Goal: Information Seeking & Learning: Learn about a topic

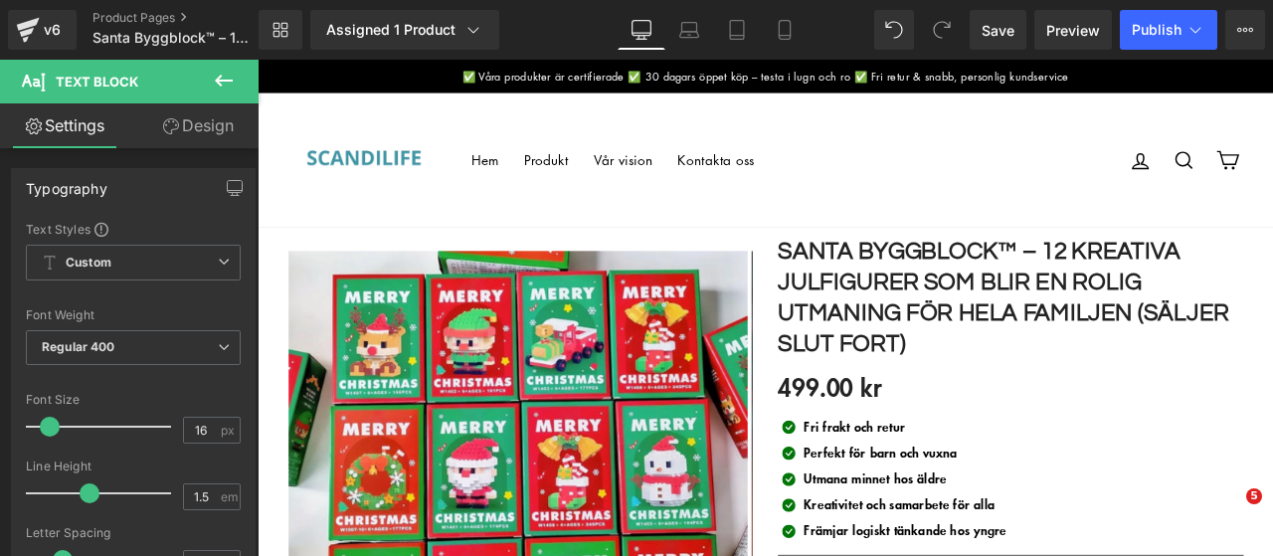
click at [0, 0] on link at bounding box center [0, 0] width 0 height 0
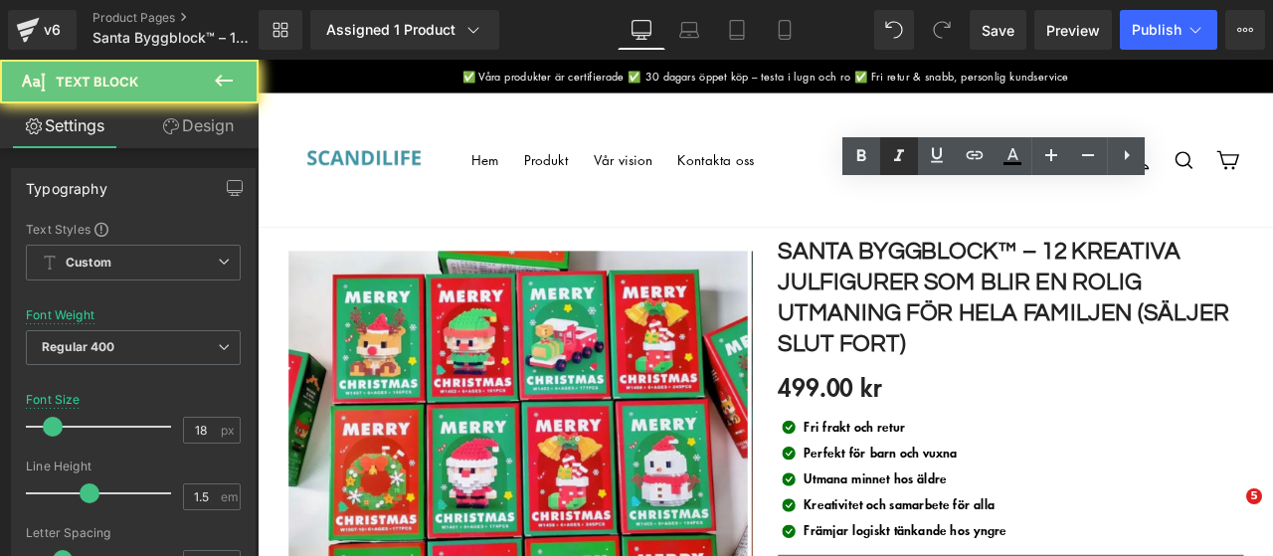
click at [918, 168] on link at bounding box center [899, 156] width 38 height 38
click at [918, 156] on link at bounding box center [899, 156] width 38 height 38
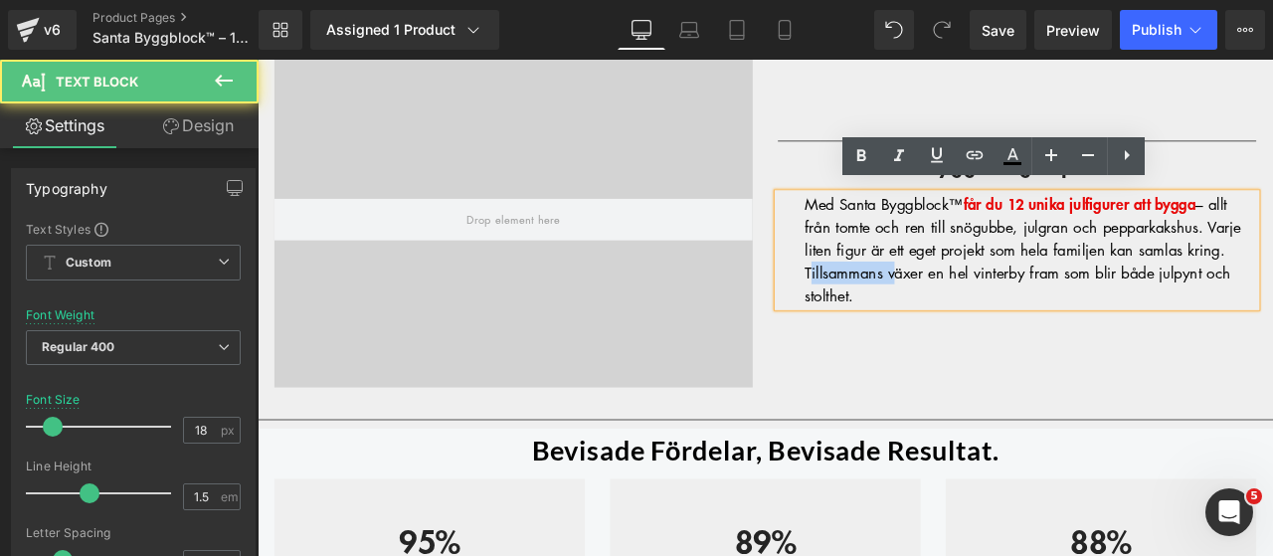
scroll to position [1607, 0]
click at [975, 303] on span "– allt från tomte och ren till snögubbe, julgran och pepparkakshus. Varje liten…" at bounding box center [1164, 285] width 517 height 131
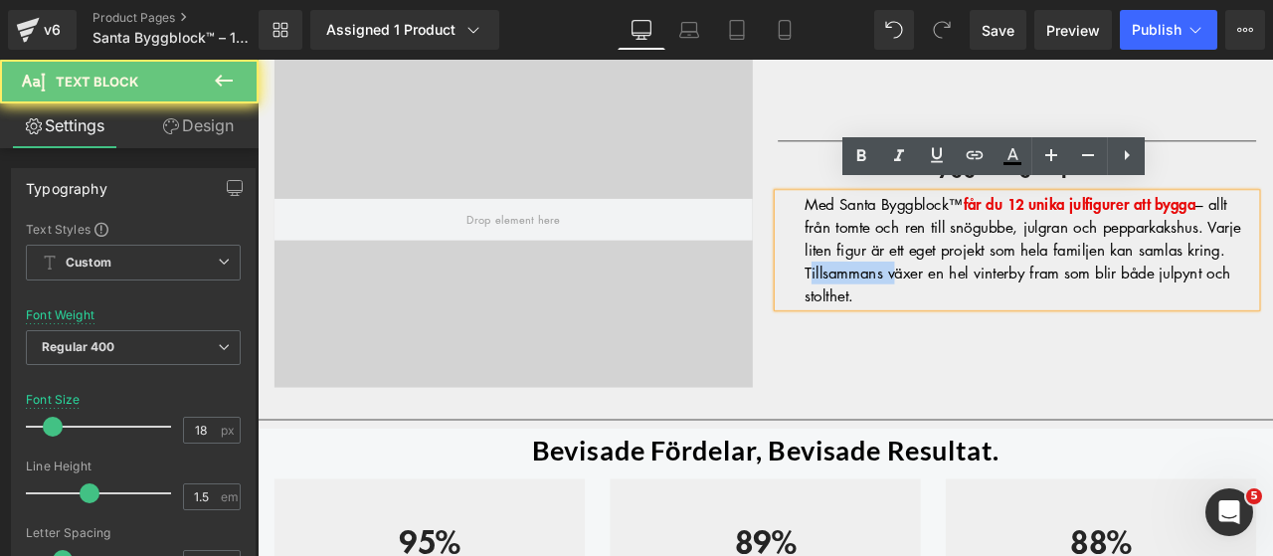
click at [975, 303] on span "– allt från tomte och ren till snögubbe, julgran och pepparkakshus. Varje liten…" at bounding box center [1164, 285] width 517 height 131
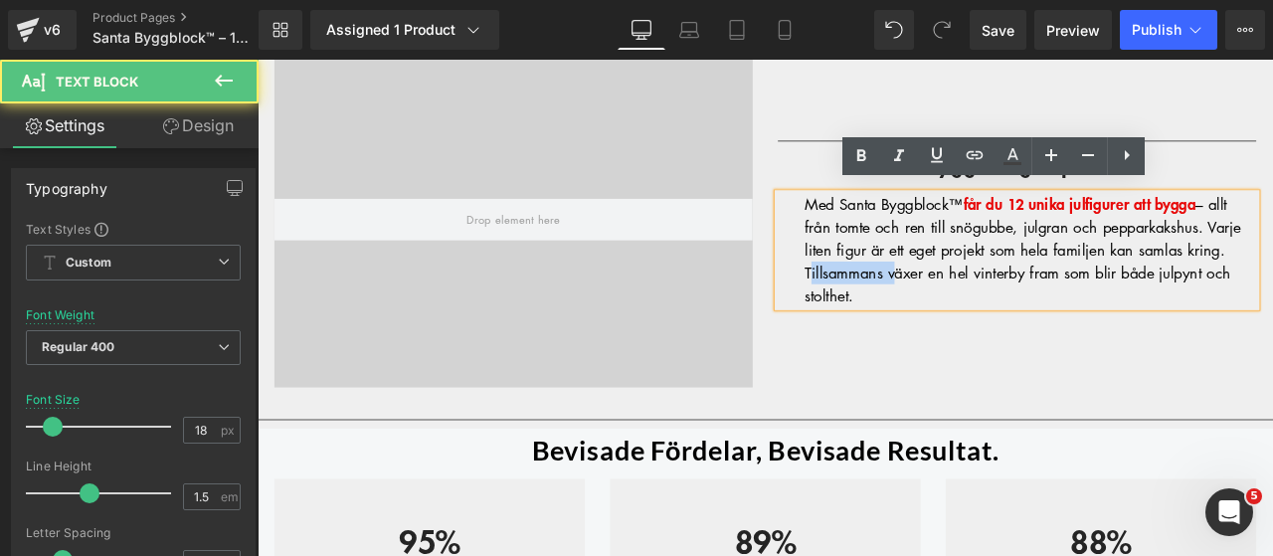
click at [1152, 284] on span "– allt från tomte och ren till snögubbe, julgran och pepparkakshus. Varje liten…" at bounding box center [1164, 285] width 517 height 131
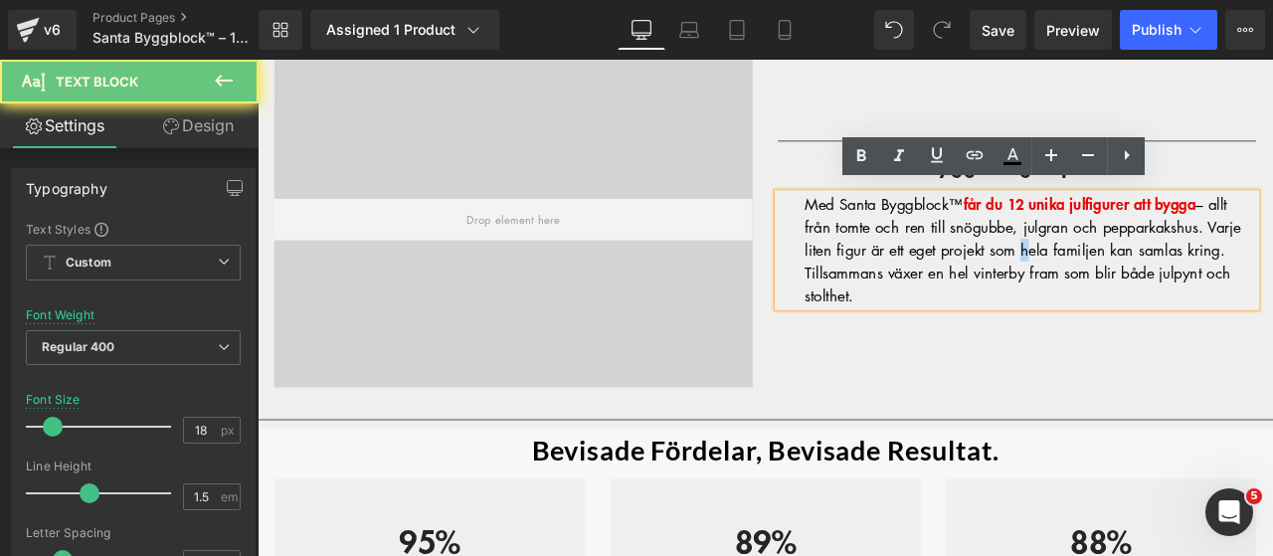
click at [1152, 284] on span "– allt från tomte och ren till snögubbe, julgran och pepparkakshus. Varje liten…" at bounding box center [1164, 285] width 517 height 131
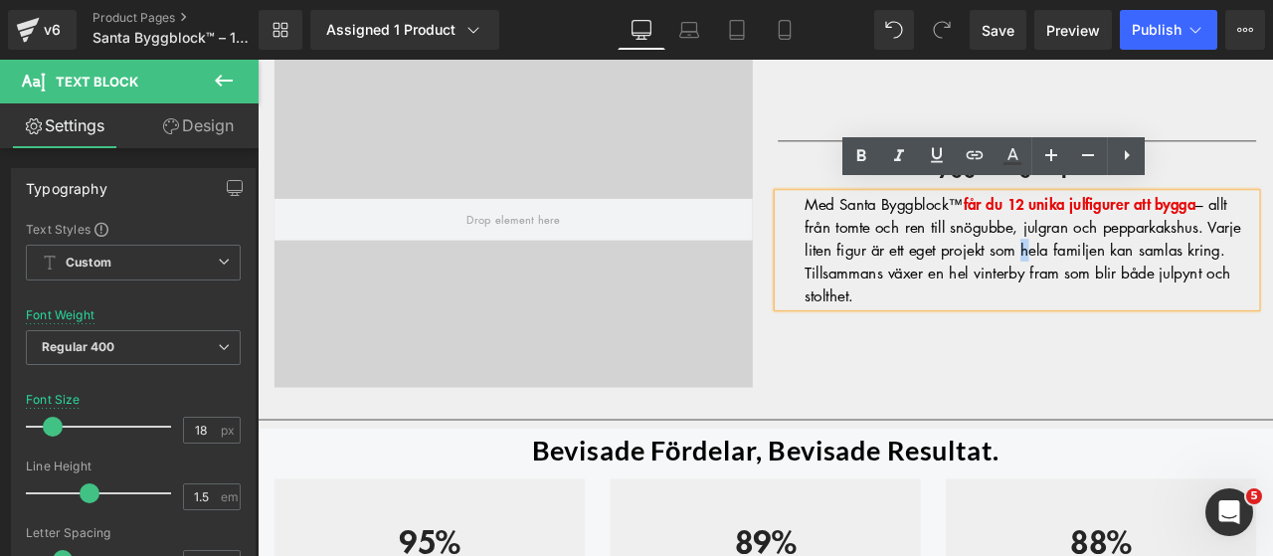
copy div "Med Santa Byggblock™ får du 12 unika julfigurer att bygga – allt från tomte och…"
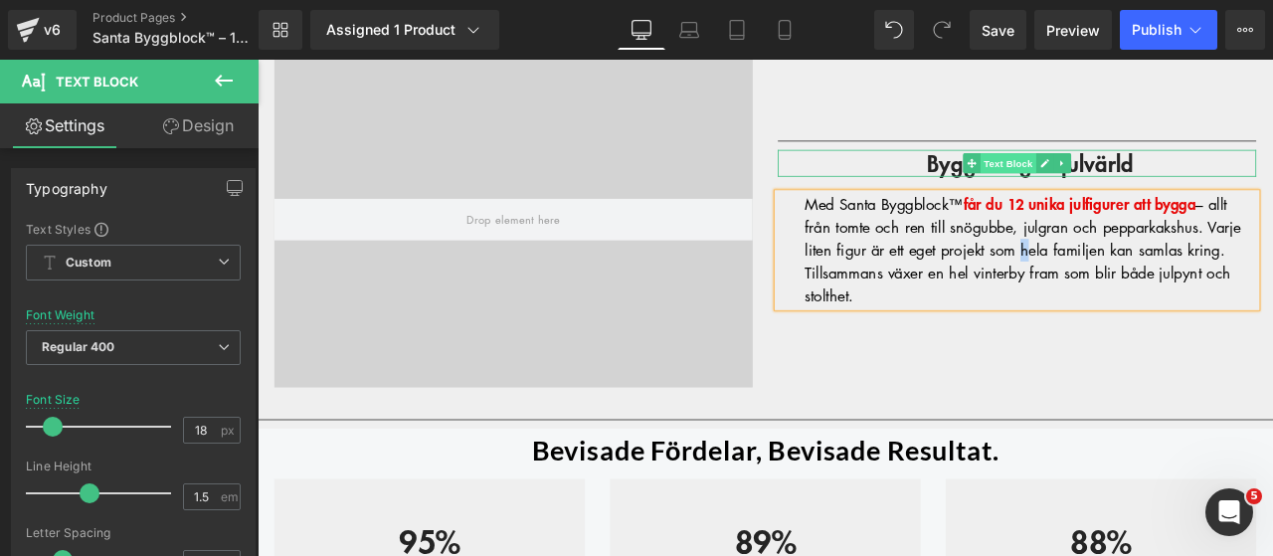
click at [1114, 177] on span "Text Block" at bounding box center [1147, 183] width 66 height 24
click at [1051, 177] on span "Bygg er egen julvärld" at bounding box center [1173, 182] width 245 height 37
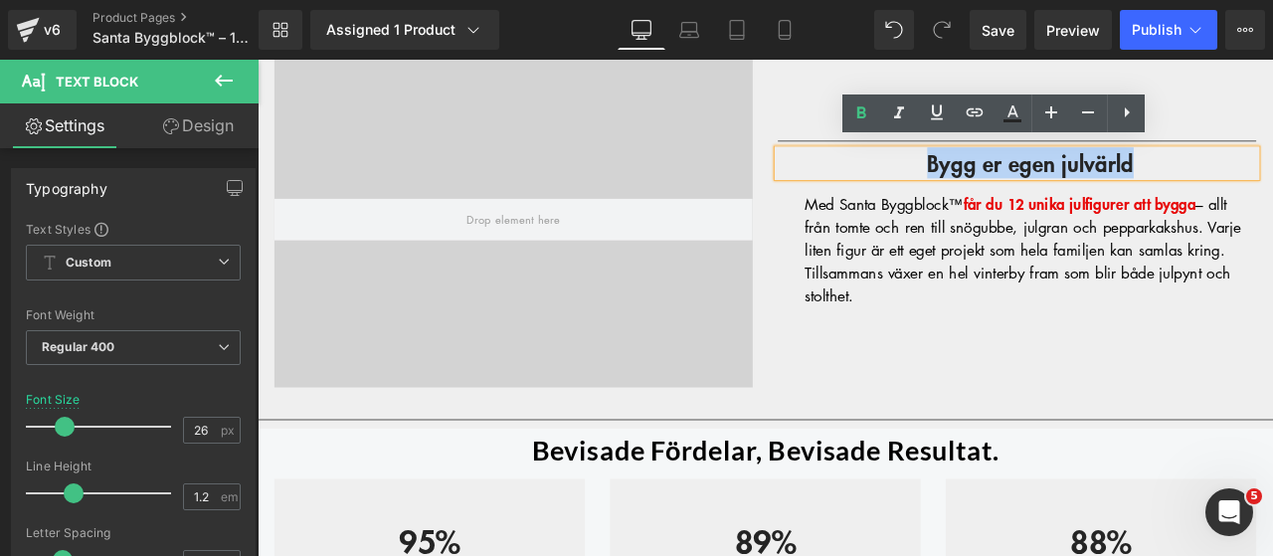
copy span "Bygg er egen julvärld"
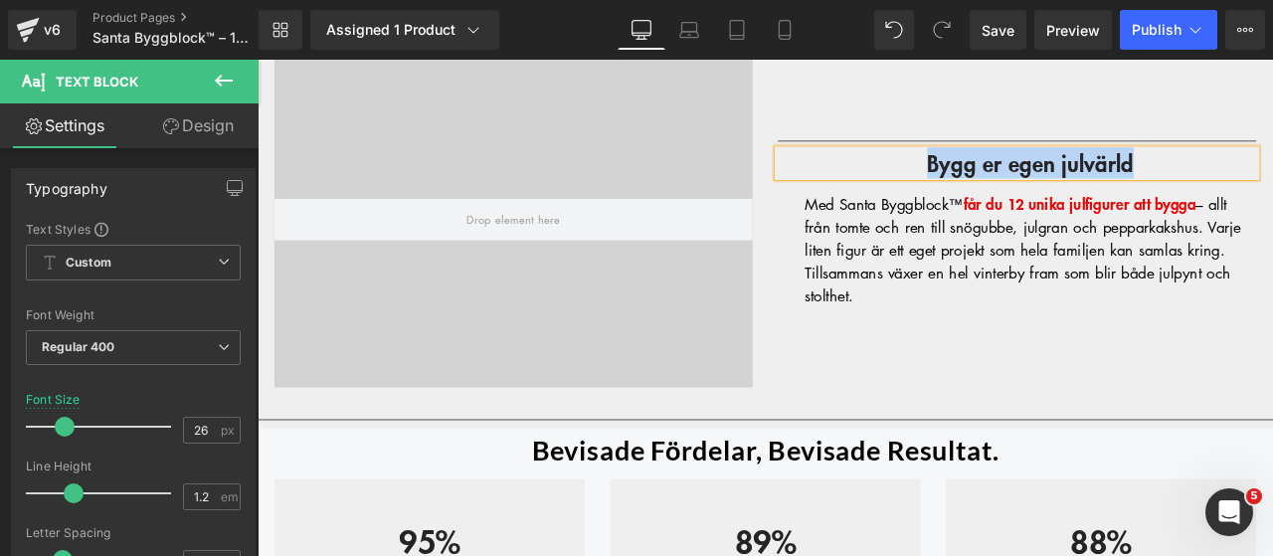
scroll to position [2520, 0]
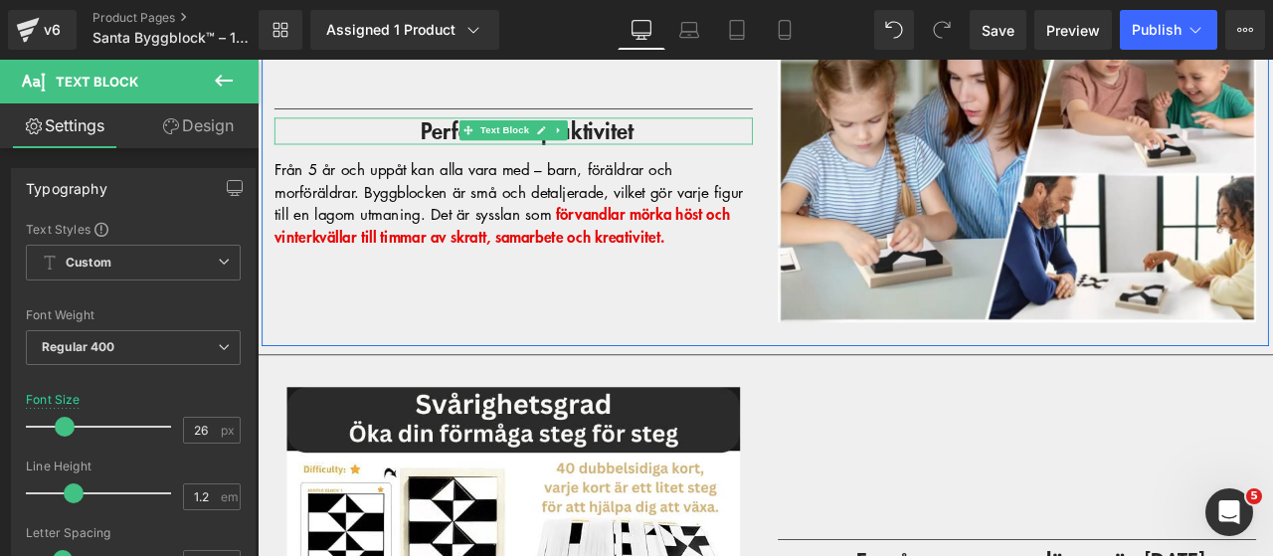
click at [640, 136] on span "Perfekt familjeaktivitet" at bounding box center [577, 143] width 253 height 37
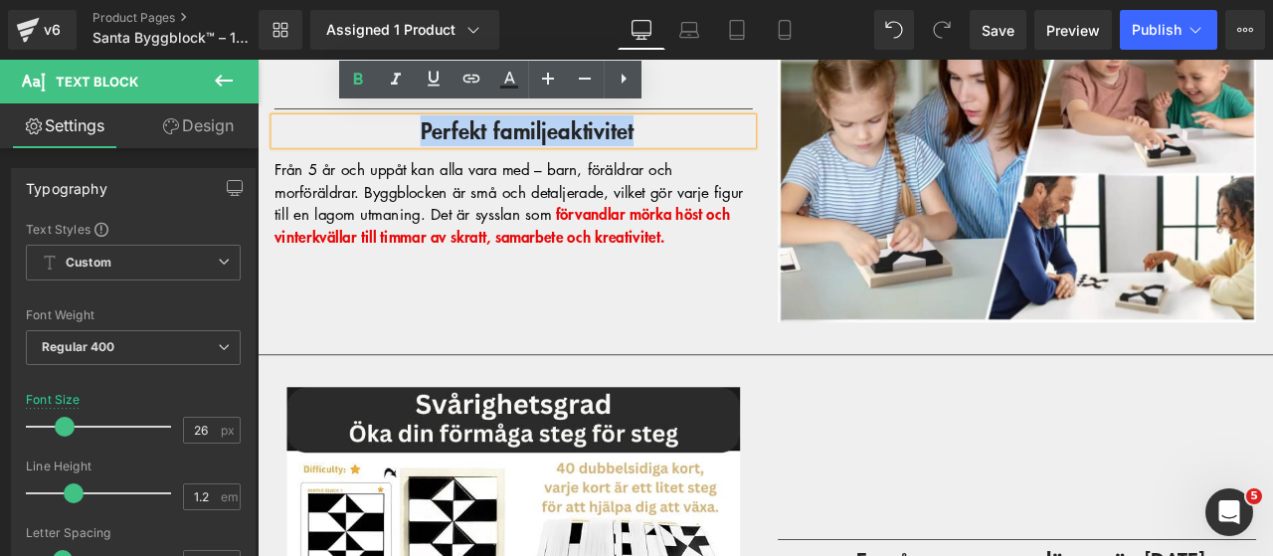
copy span "Perfekt familjeaktivitet"
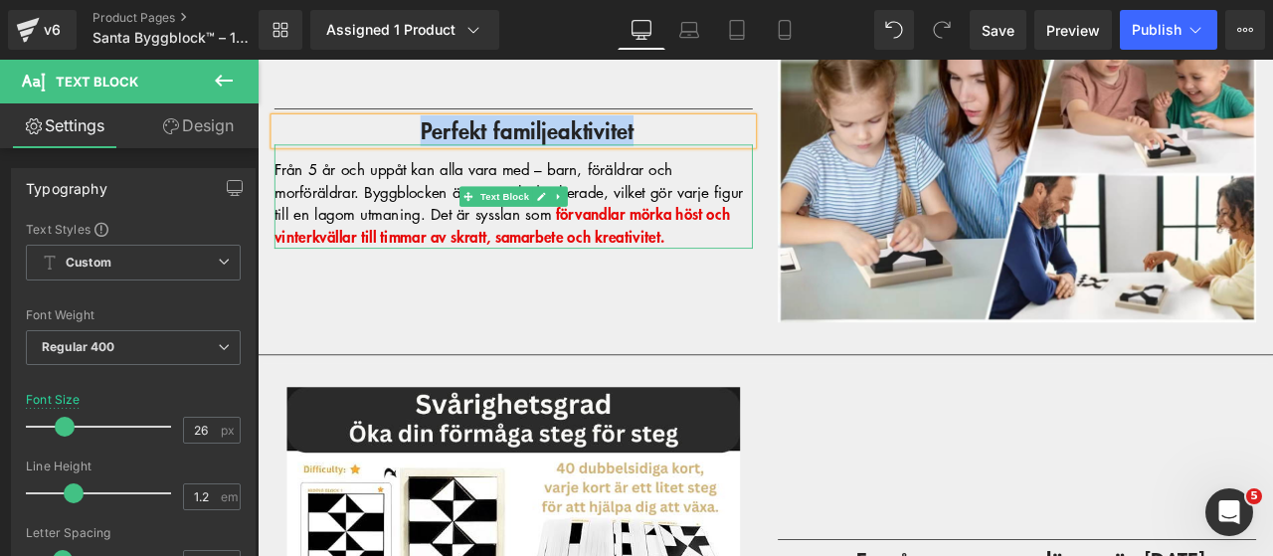
click at [591, 216] on link at bounding box center [594, 222] width 21 height 24
click at [591, 216] on div "Från 5 år och uppåt kan alla vara med – barn, föräldrar och morföräldrar. Byggb…" at bounding box center [560, 229] width 567 height 107
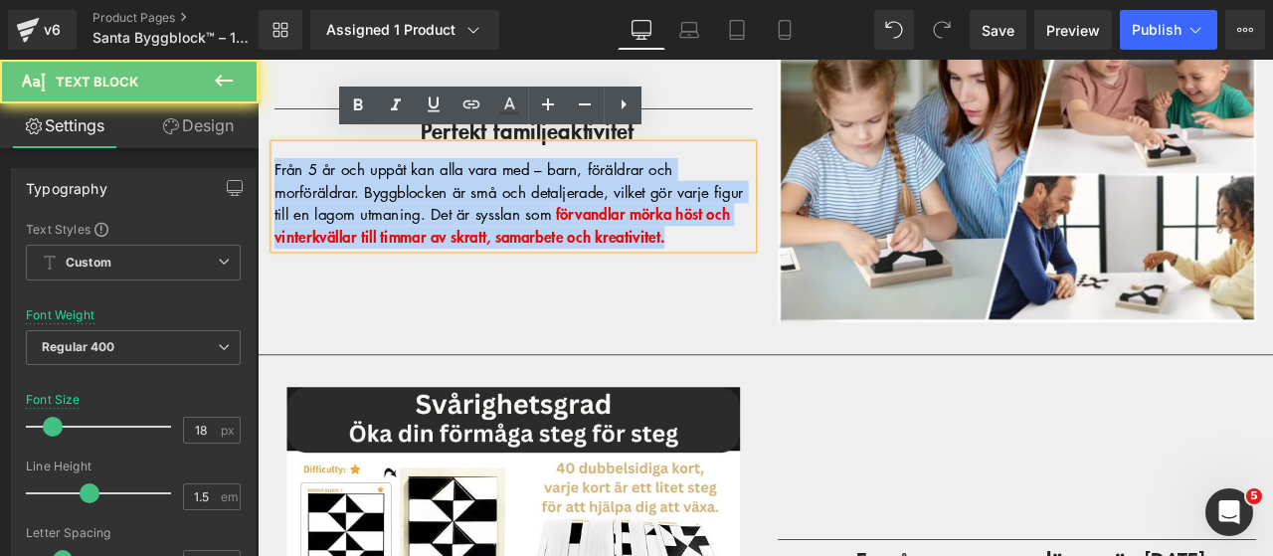
click at [409, 213] on span "Från 5 år och uppåt kan alla vara med – barn, föräldrar och morföräldrar. Byggb…" at bounding box center [555, 216] width 556 height 78
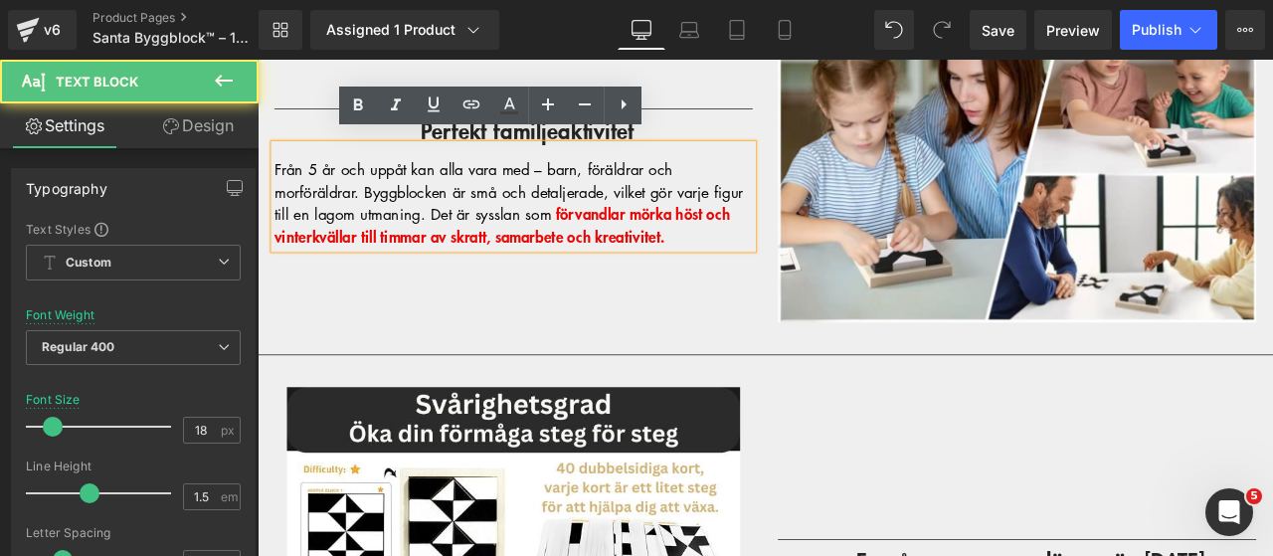
click at [409, 213] on span "Från 5 år och uppåt kan alla vara med – barn, föräldrar och morföräldrar. Byggb…" at bounding box center [555, 216] width 556 height 78
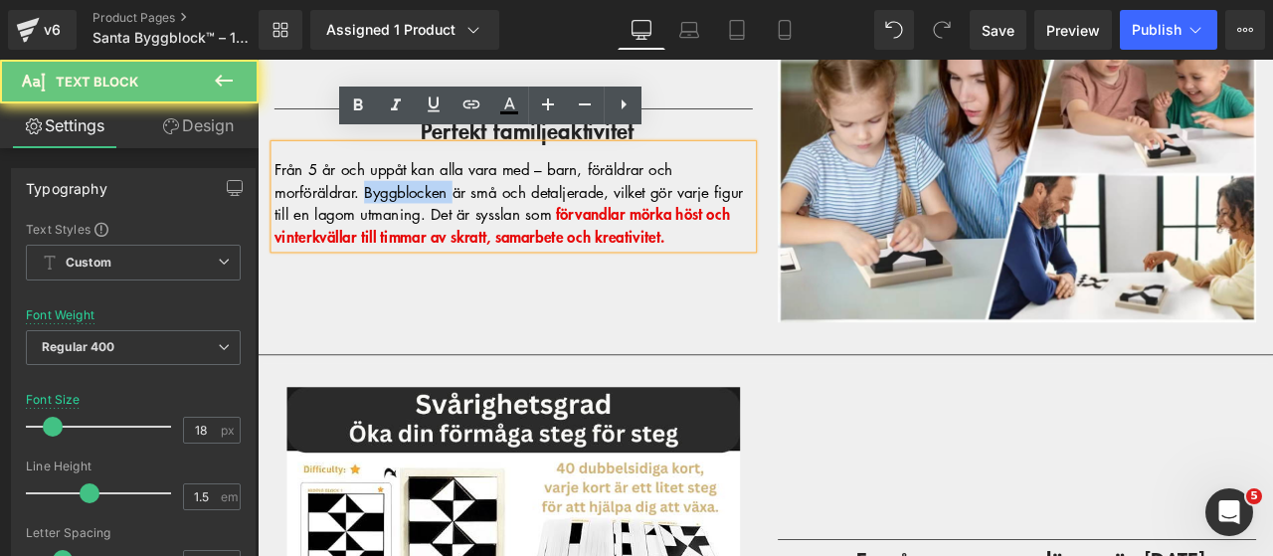
click at [409, 213] on span "Från 5 år och uppåt kan alla vara med – barn, föräldrar och morföräldrar. Byggb…" at bounding box center [555, 216] width 556 height 78
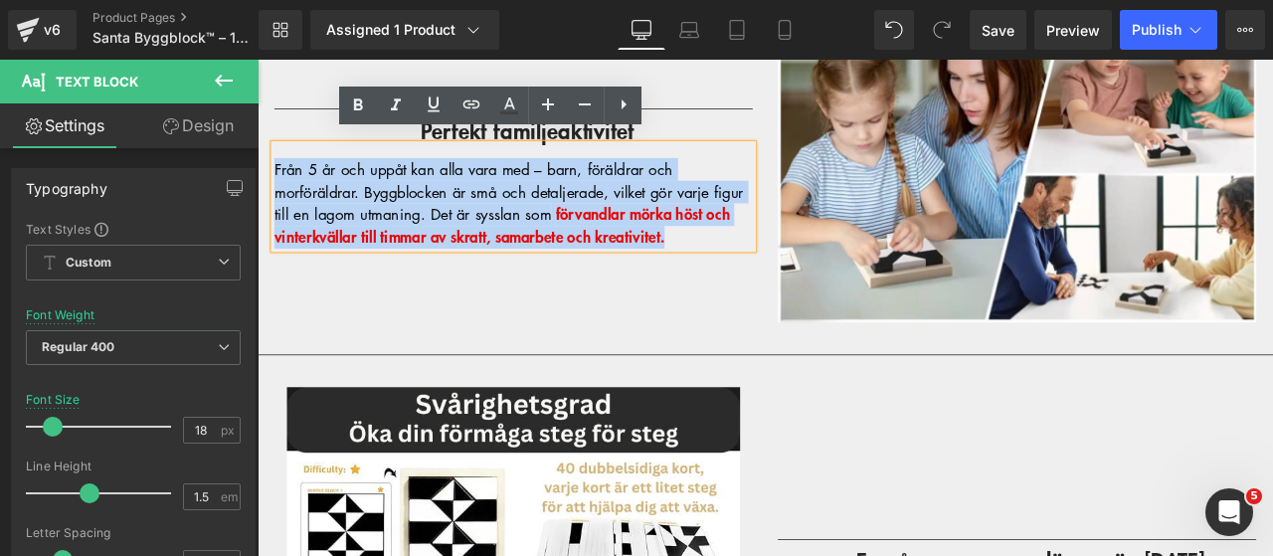
copy div "Från 5 år och uppåt kan alla vara med – barn, föräldrar och morföräldrar. Byggb…"
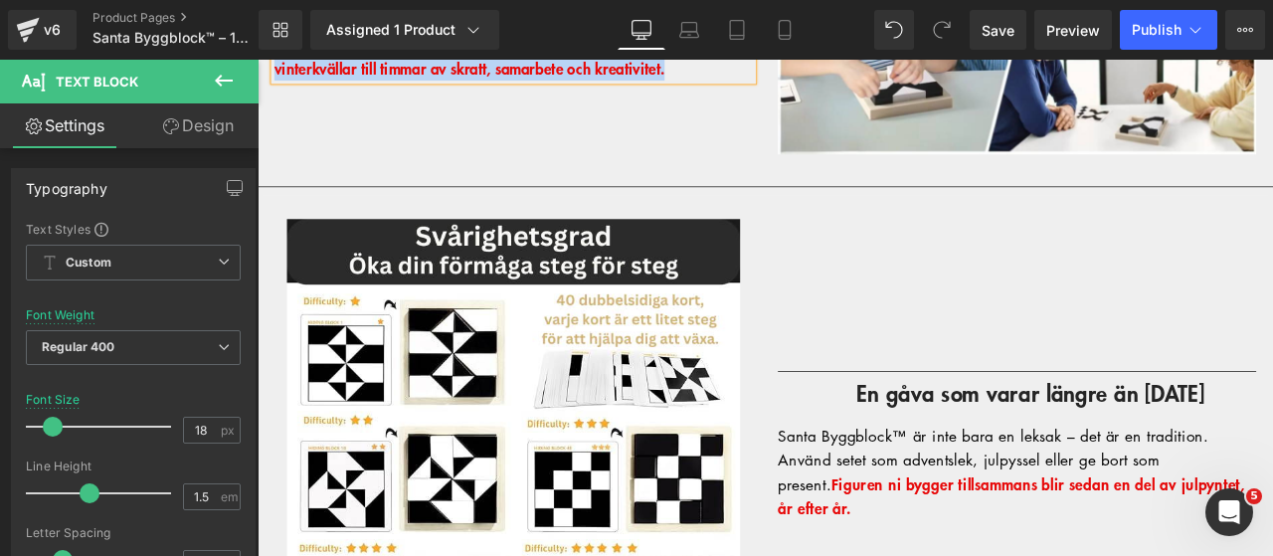
scroll to position [2918, 0]
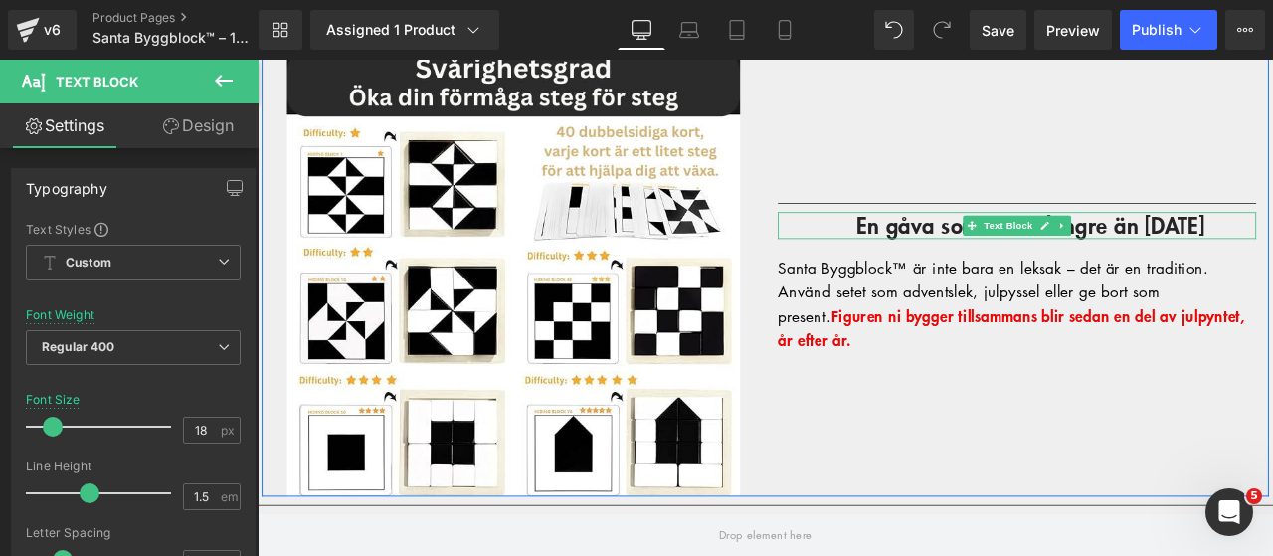
click at [1005, 238] on span "En gåva som varar längre än [DATE]" at bounding box center [1174, 256] width 413 height 37
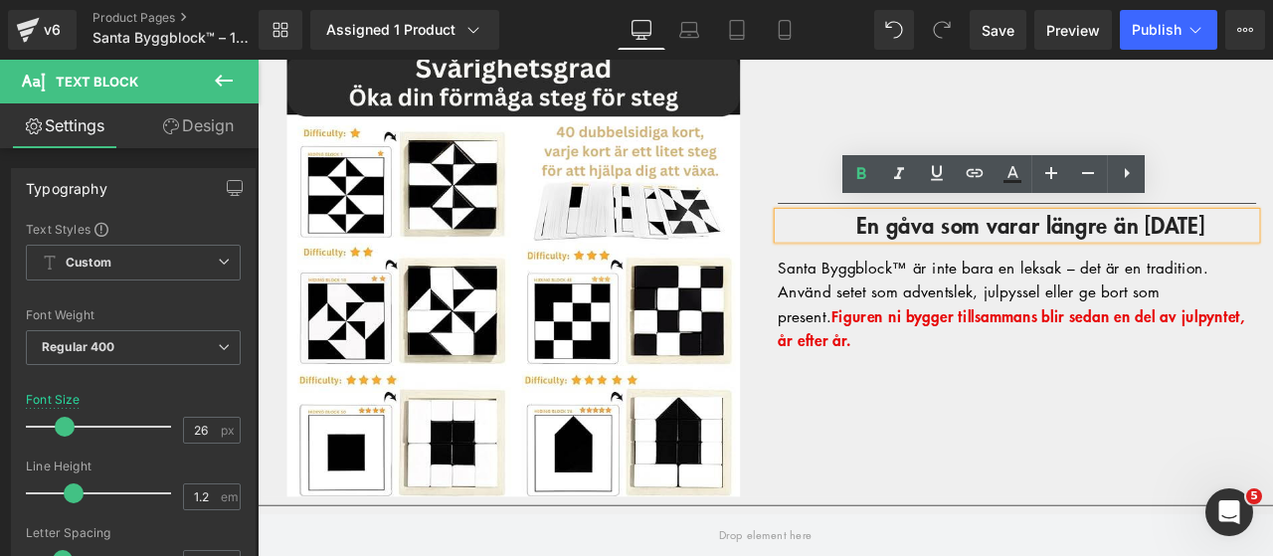
copy span "En gåva som varar längre än [DATE]"
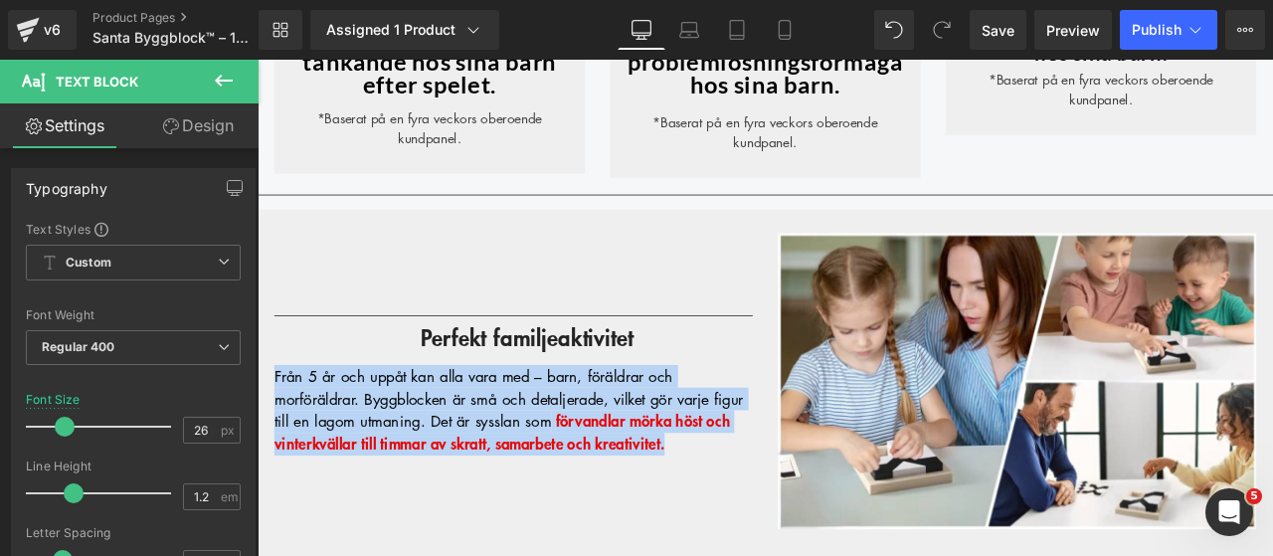
scroll to position [2276, 0]
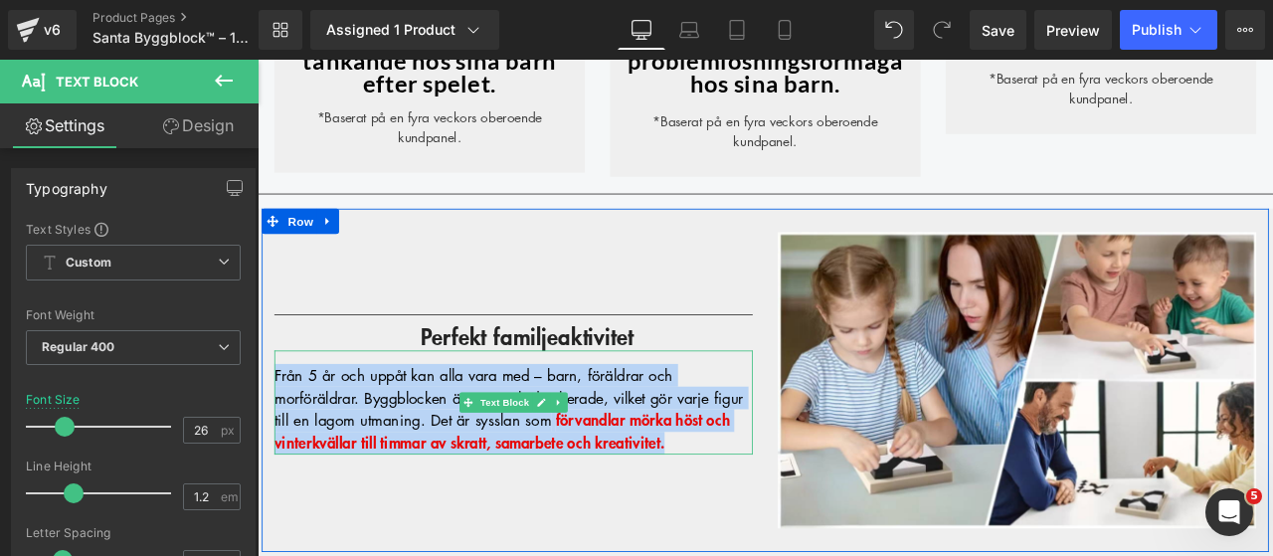
click at [428, 447] on span "Från 5 år och uppåt kan alla vara med – barn, föräldrar och morföräldrar. Byggb…" at bounding box center [555, 461] width 556 height 78
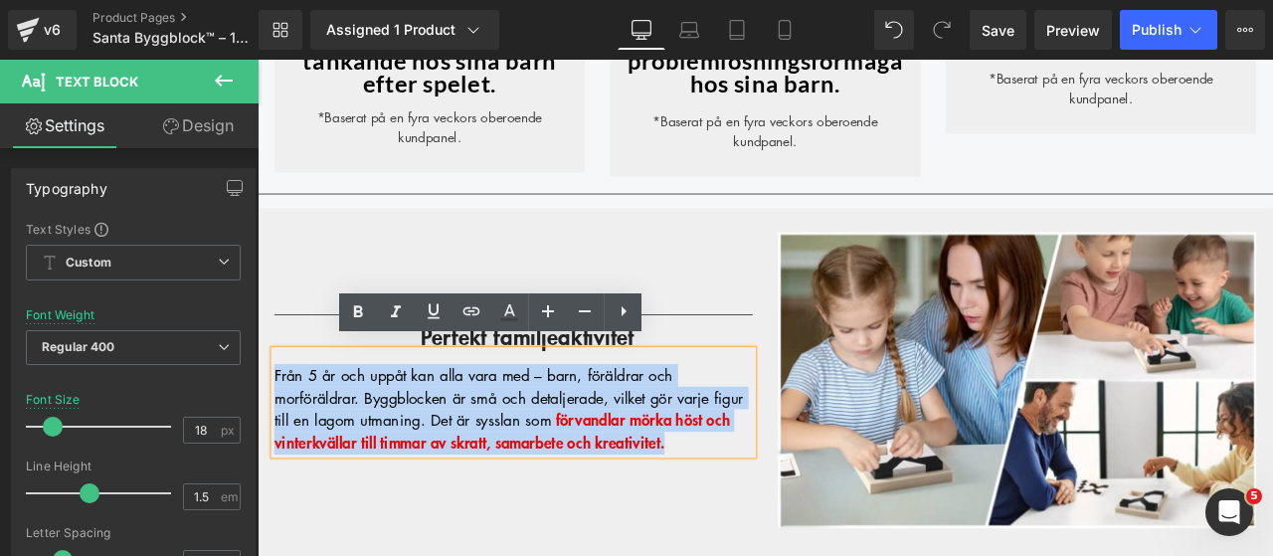
copy div "Från 5 år och uppåt kan alla vara med – barn, föräldrar och morföräldrar. Byggb…"
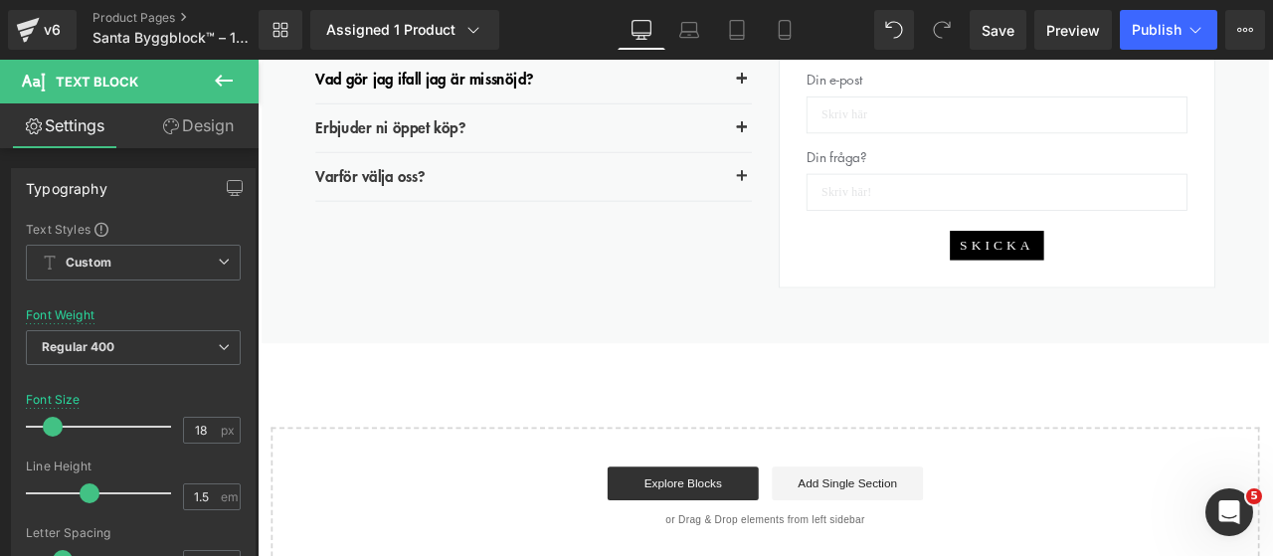
scroll to position [3569, 0]
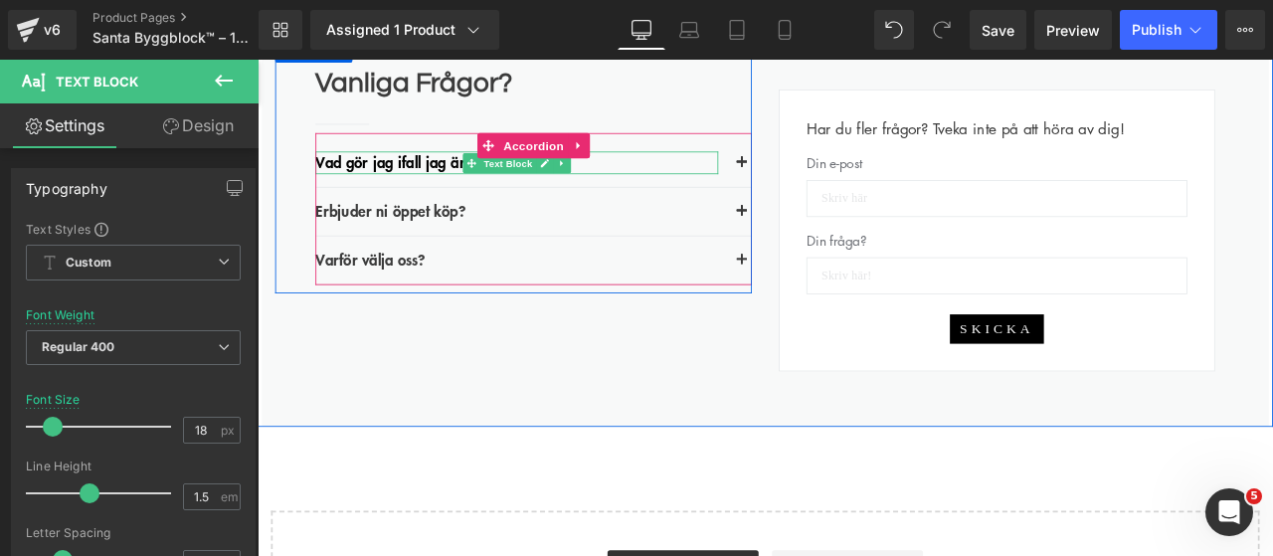
click at [457, 169] on span "Vad gör jag ifall jag är missnöjd?" at bounding box center [455, 182] width 259 height 26
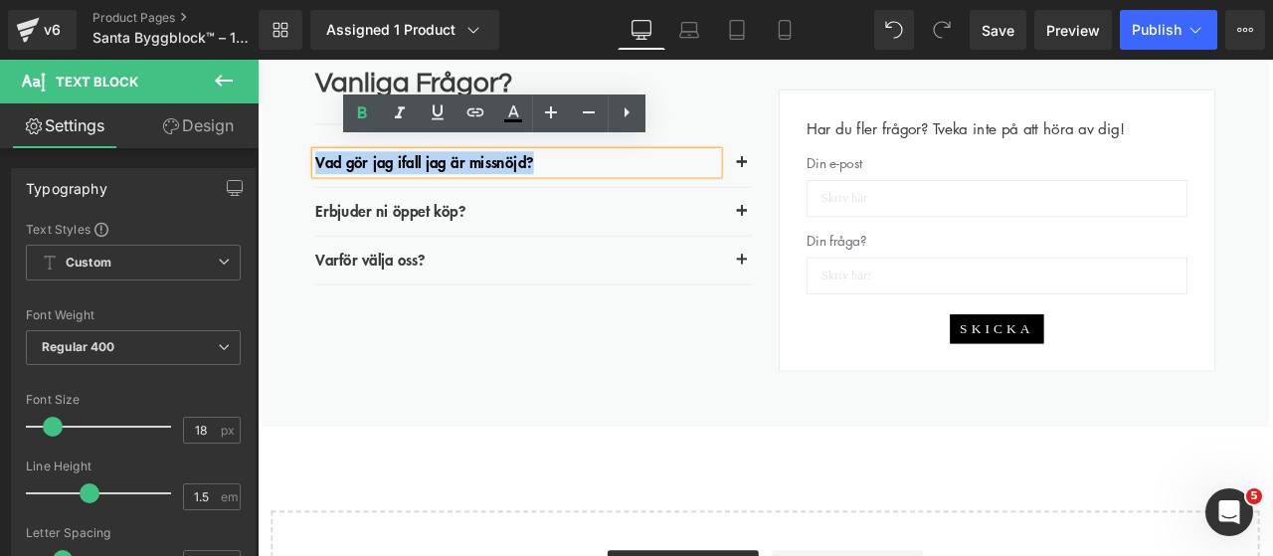
copy span "Vad gör jag ifall jag är missnöjd?"
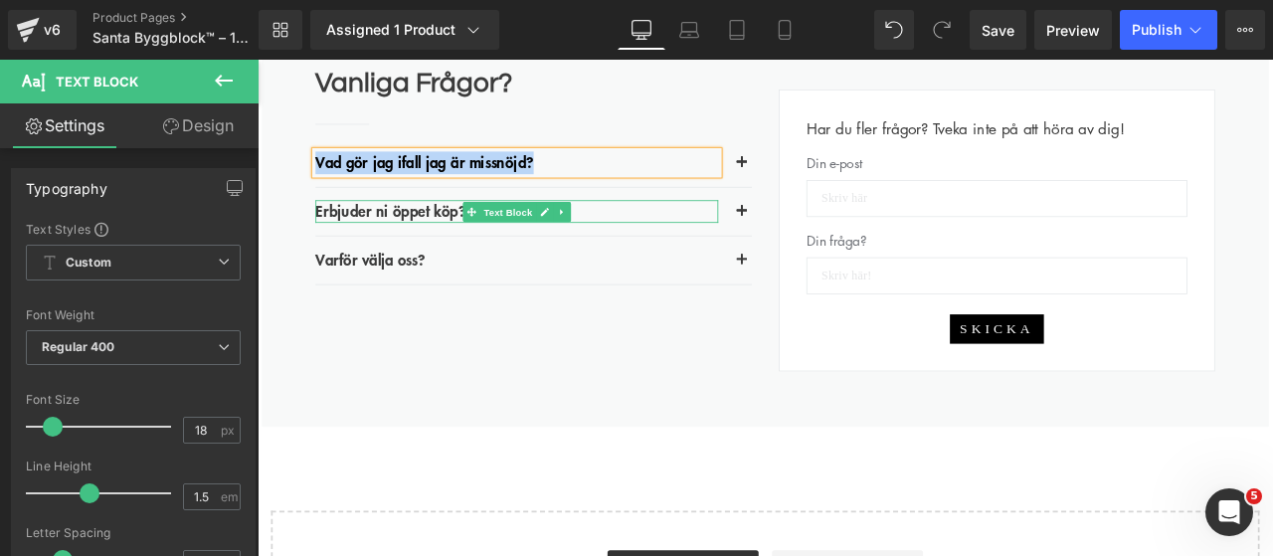
click at [425, 227] on span "Erbjuder ni öppet köp?" at bounding box center [415, 240] width 178 height 26
copy span "Vad gör jag ifall jag är missnöjd?"
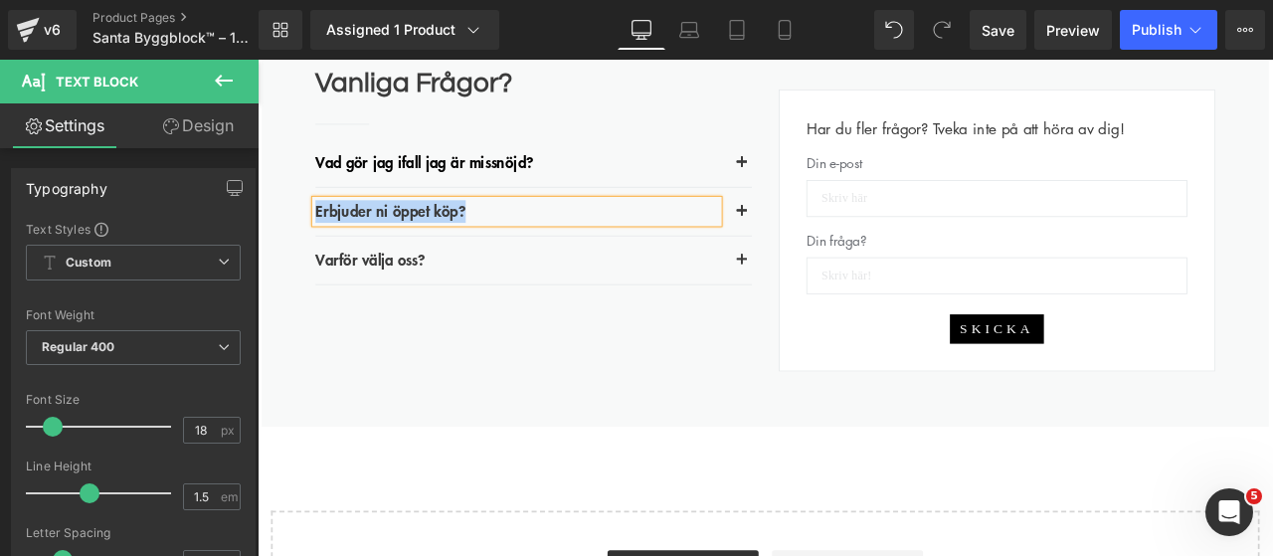
click at [405, 284] on span "Varför välja oss?" at bounding box center [391, 297] width 130 height 26
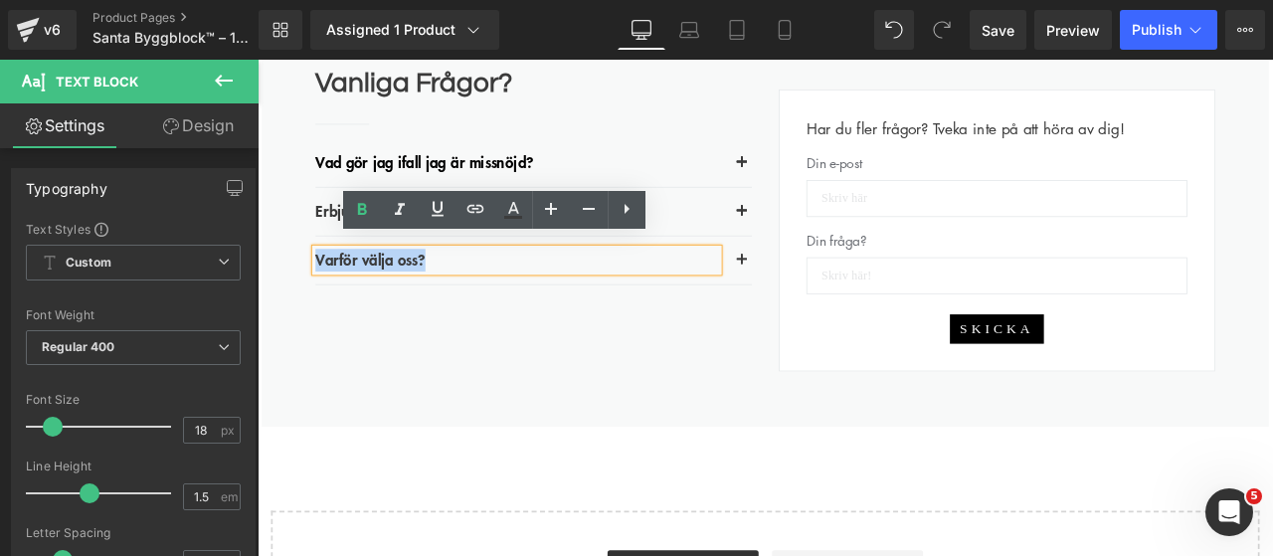
copy span "Varför välja oss?"
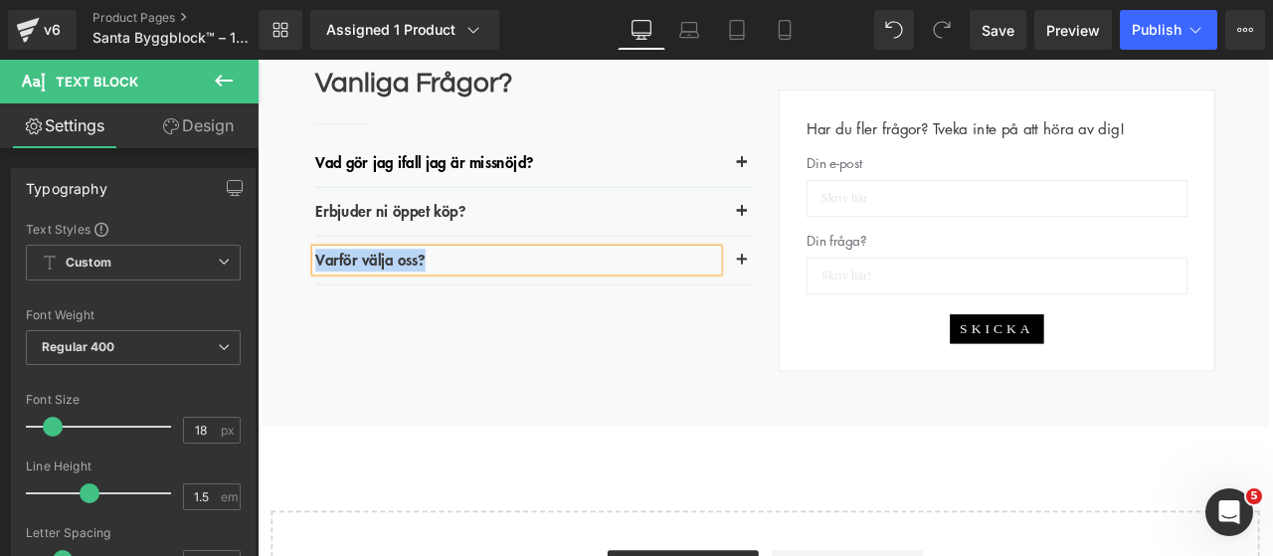
click at [823, 292] on button "button" at bounding box center [832, 297] width 24 height 24
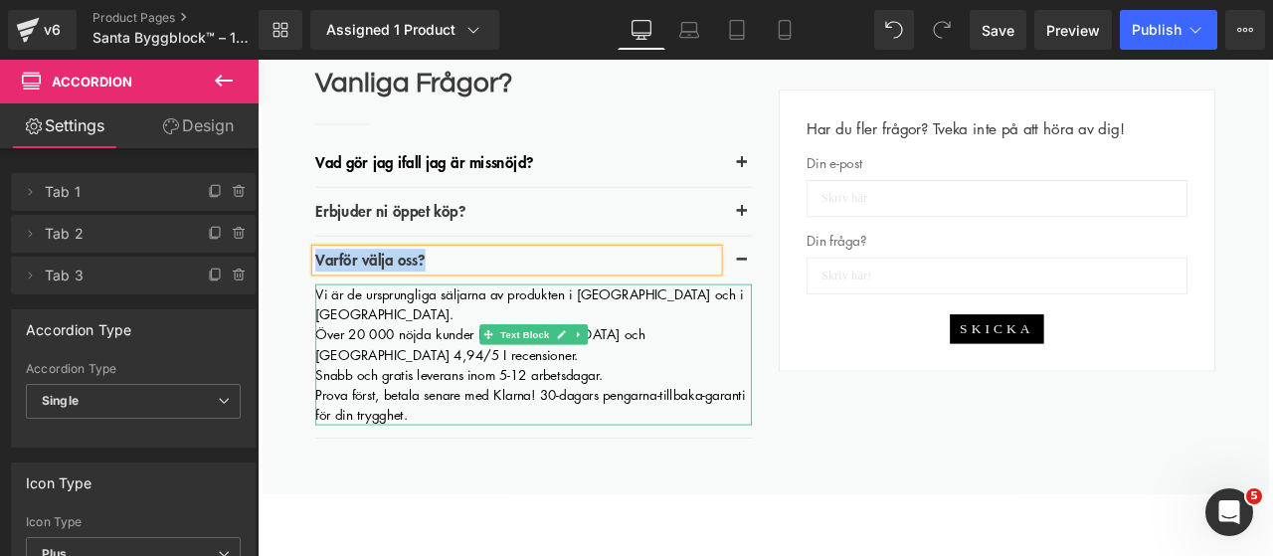
click at [458, 374] on p "Över 20 000 nöjda kunder I [GEOGRAPHIC_DATA] och [GEOGRAPHIC_DATA] 4,94/5 I rec…" at bounding box center [584, 398] width 517 height 48
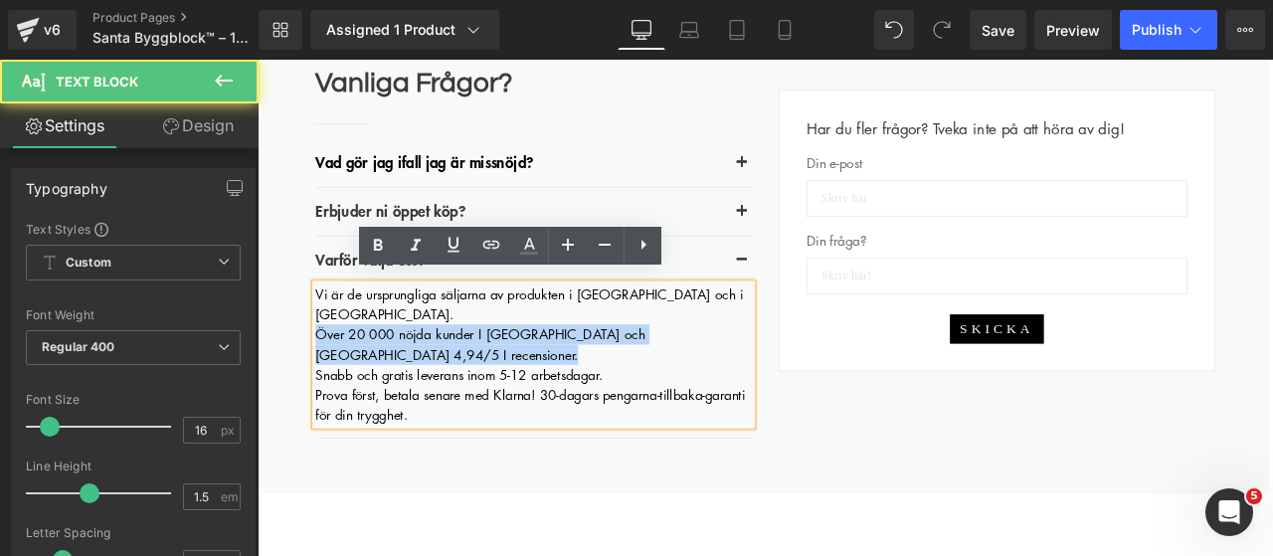
click at [458, 374] on p "Över 20 000 nöjda kunder I [GEOGRAPHIC_DATA] och [GEOGRAPHIC_DATA] 4,94/5 I rec…" at bounding box center [584, 398] width 517 height 48
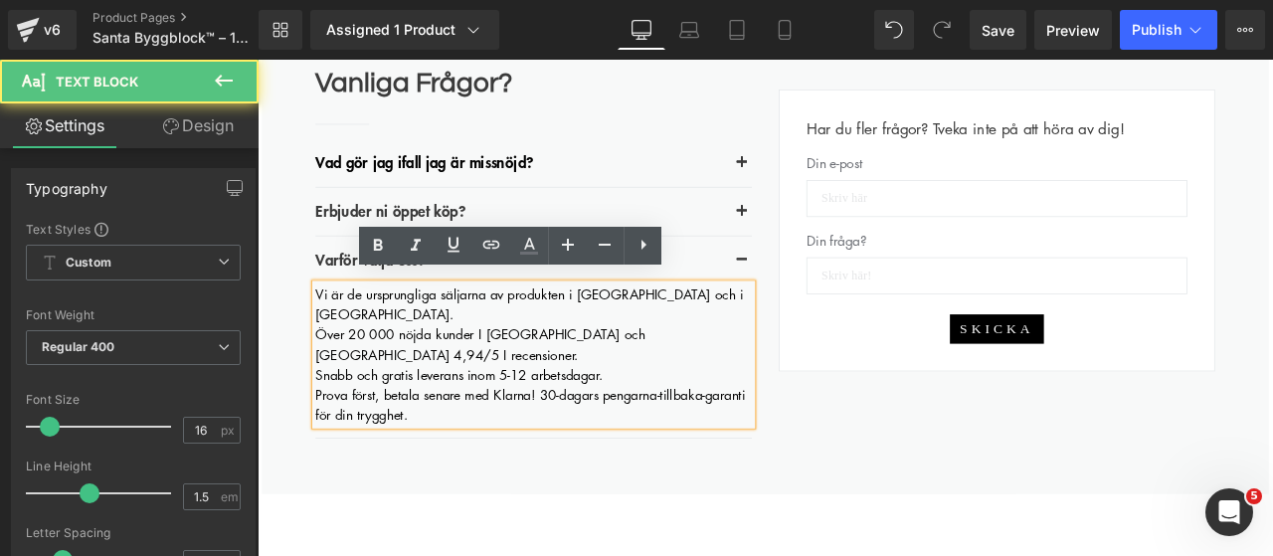
click at [458, 374] on p "Över 20 000 nöjda kunder I [GEOGRAPHIC_DATA] och [GEOGRAPHIC_DATA] 4,94/5 I rec…" at bounding box center [584, 398] width 517 height 48
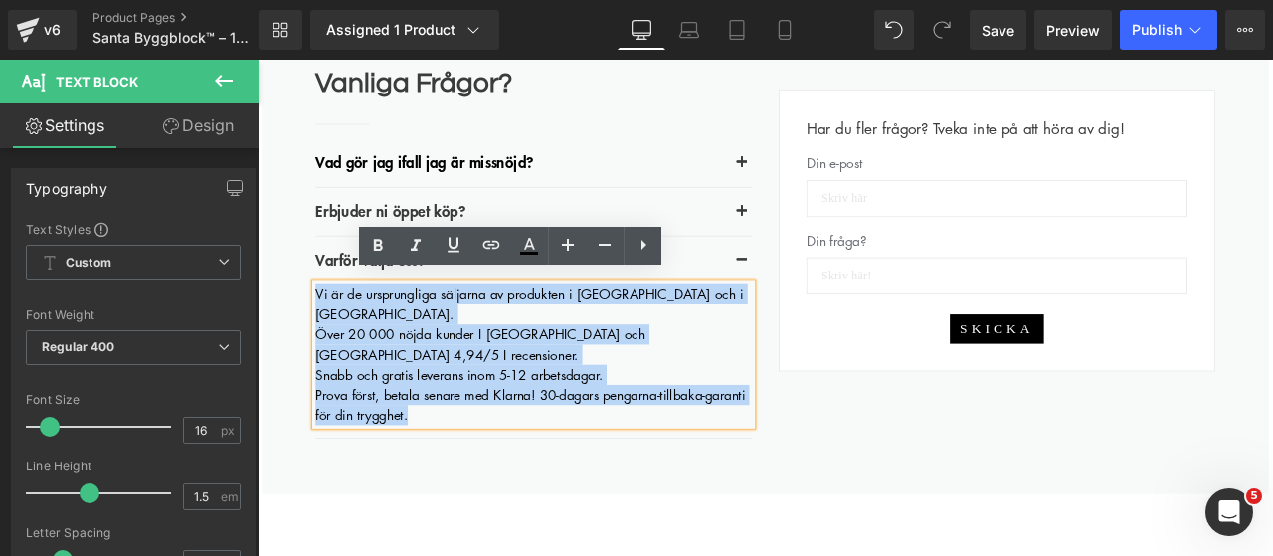
drag, startPoint x: 491, startPoint y: 421, endPoint x: 316, endPoint y: 326, distance: 198.9
click at [326, 326] on div "Vi är de ursprungliga säljarna av produkten i [GEOGRAPHIC_DATA] och i [GEOGRAPH…" at bounding box center [584, 409] width 517 height 167
copy div "Vi är de ursprungliga säljarna av produkten i [GEOGRAPHIC_DATA] och i [GEOGRAPH…"
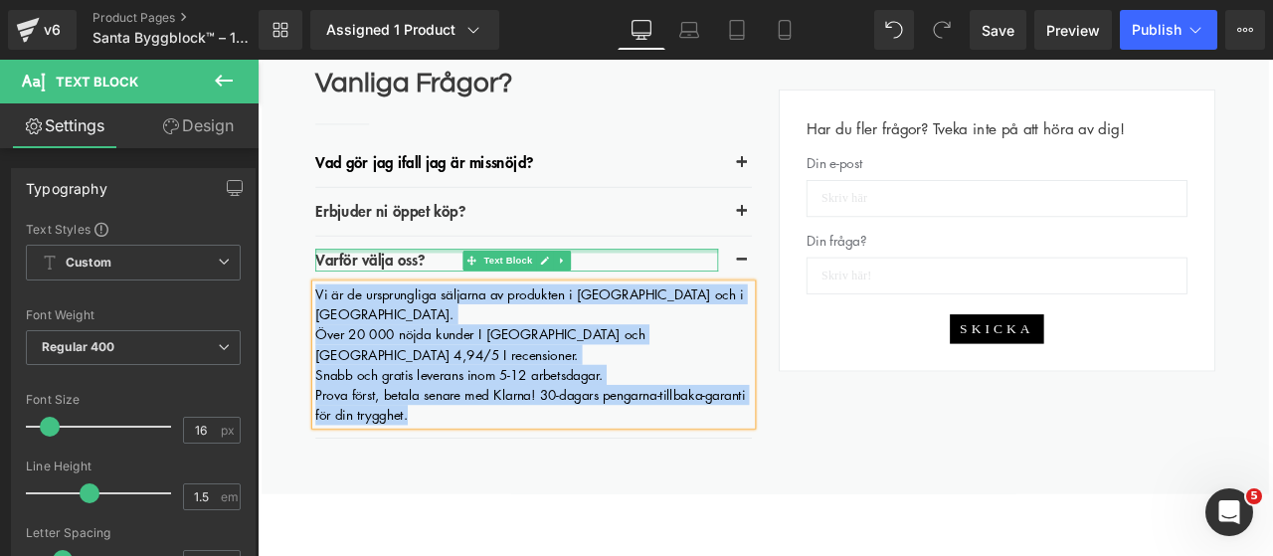
click at [426, 284] on span "Varför välja oss?" at bounding box center [391, 297] width 130 height 26
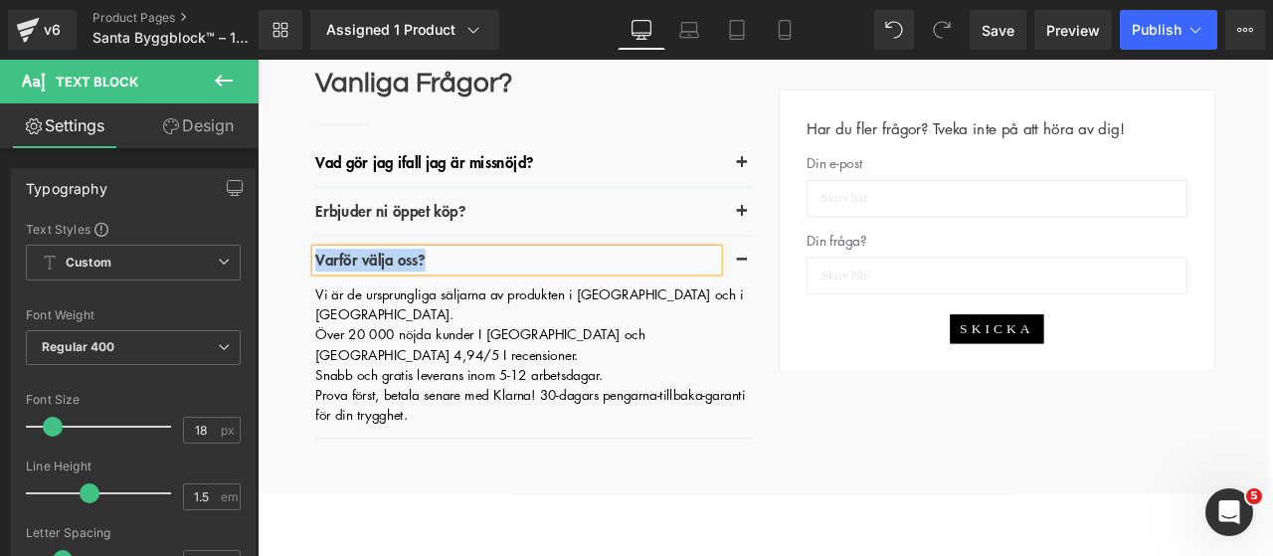
click at [831, 236] on button "button" at bounding box center [832, 240] width 24 height 24
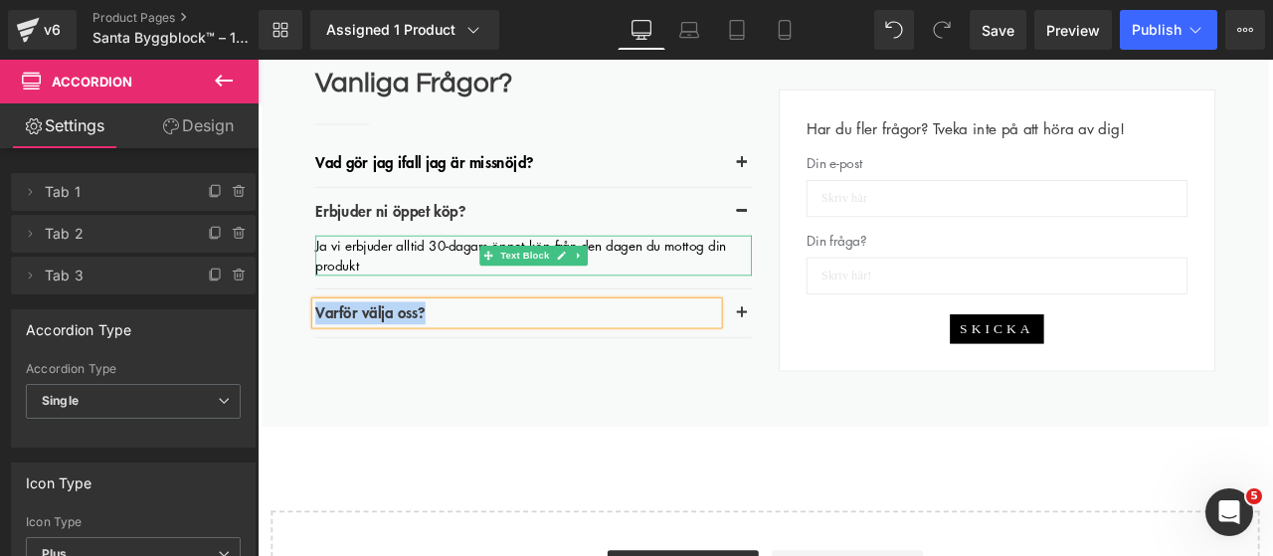
click at [375, 276] on span "Ja vi erbjuder alltid 30-dagars öppet köp från den dagen du mottog din produkt" at bounding box center [569, 293] width 486 height 46
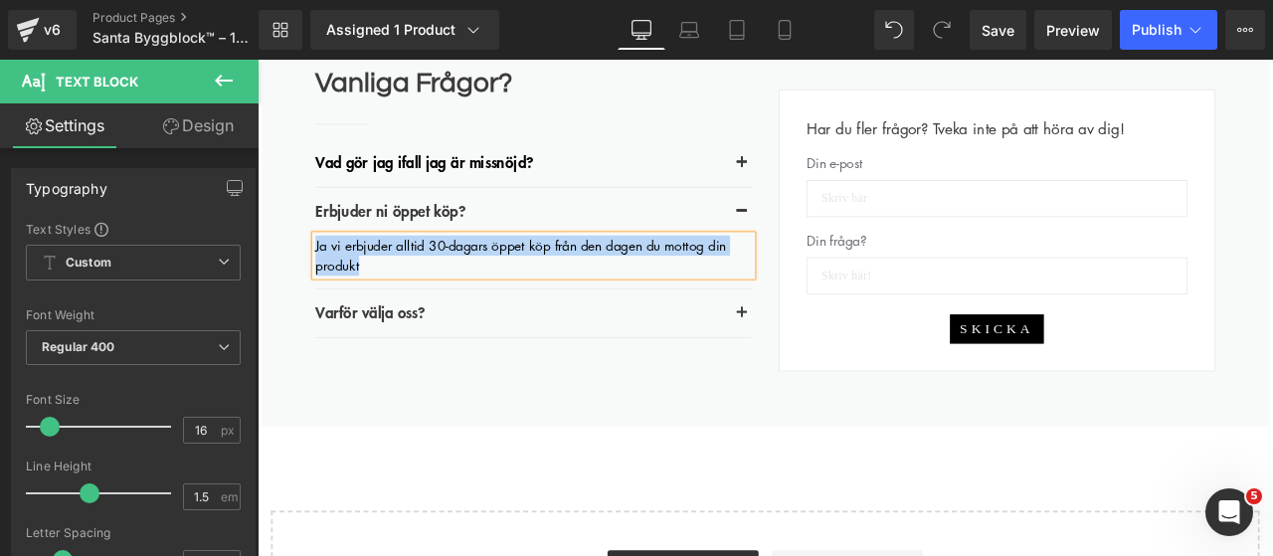
click at [820, 177] on button "button" at bounding box center [832, 182] width 24 height 24
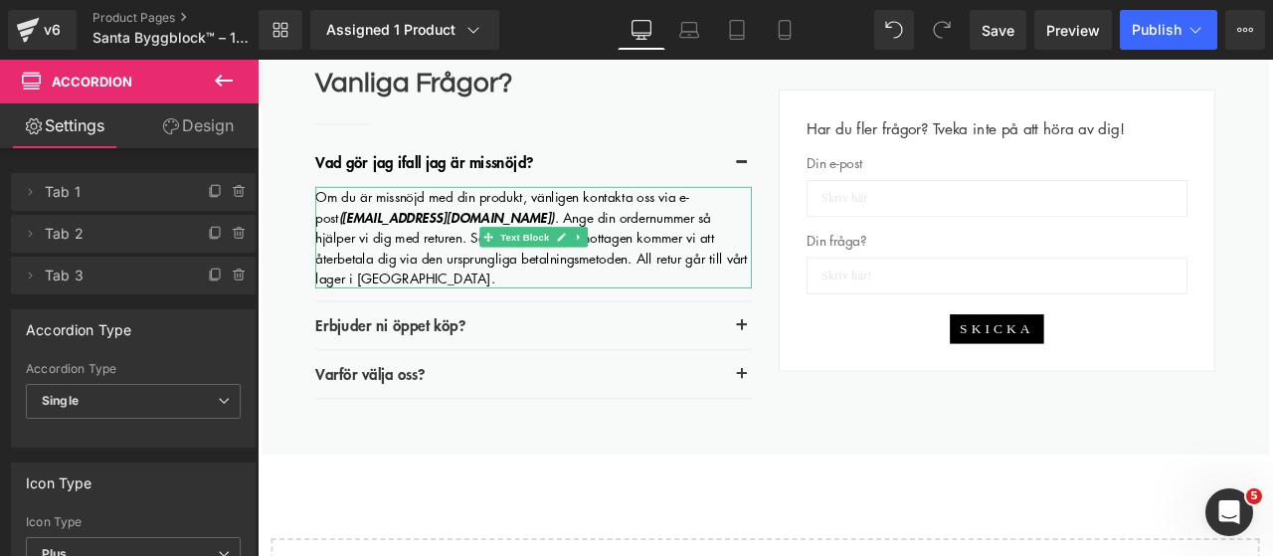
click at [484, 235] on span "([EMAIL_ADDRESS][DOMAIN_NAME])" at bounding box center [482, 247] width 256 height 24
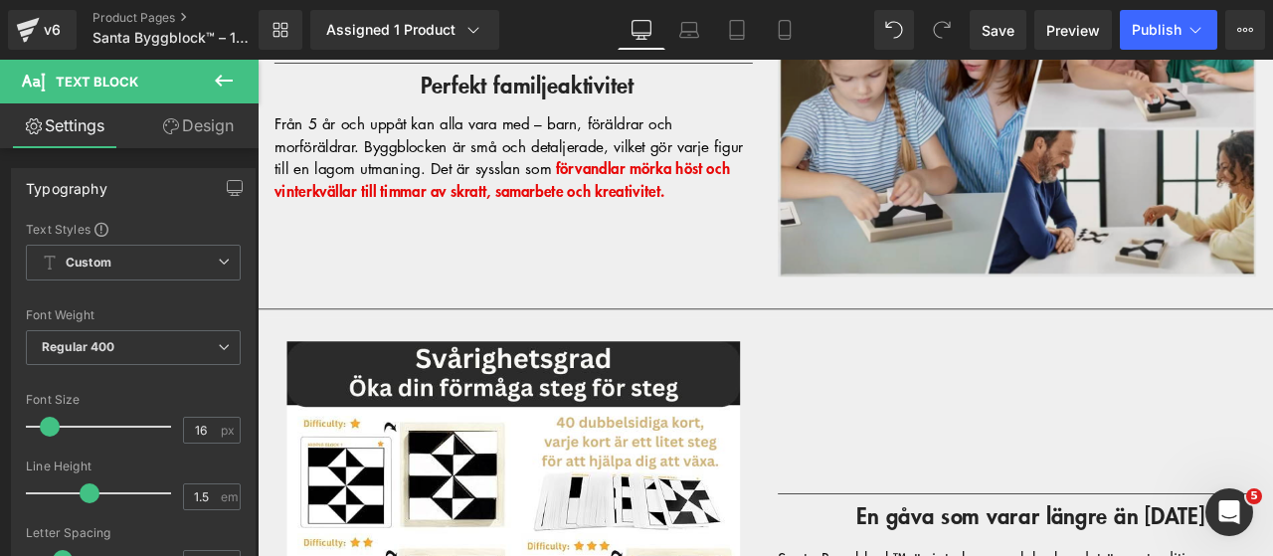
scroll to position [2872, 0]
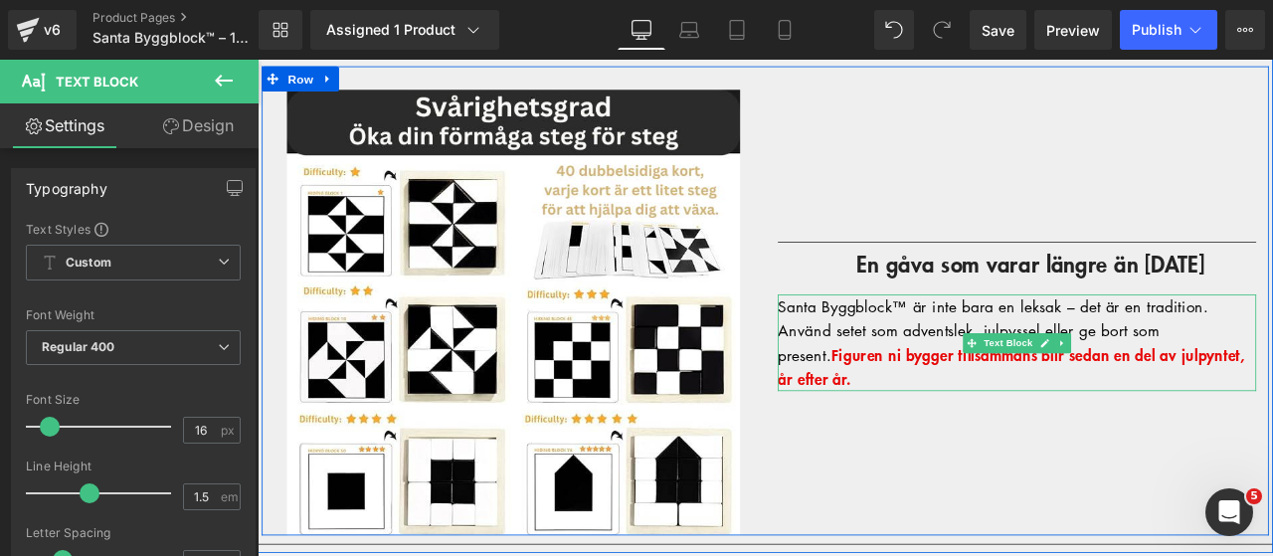
click at [933, 373] on div "Santa Byggblock™ är inte bara en leksak – det är en tradition. Använd setet som…" at bounding box center [1157, 395] width 567 height 114
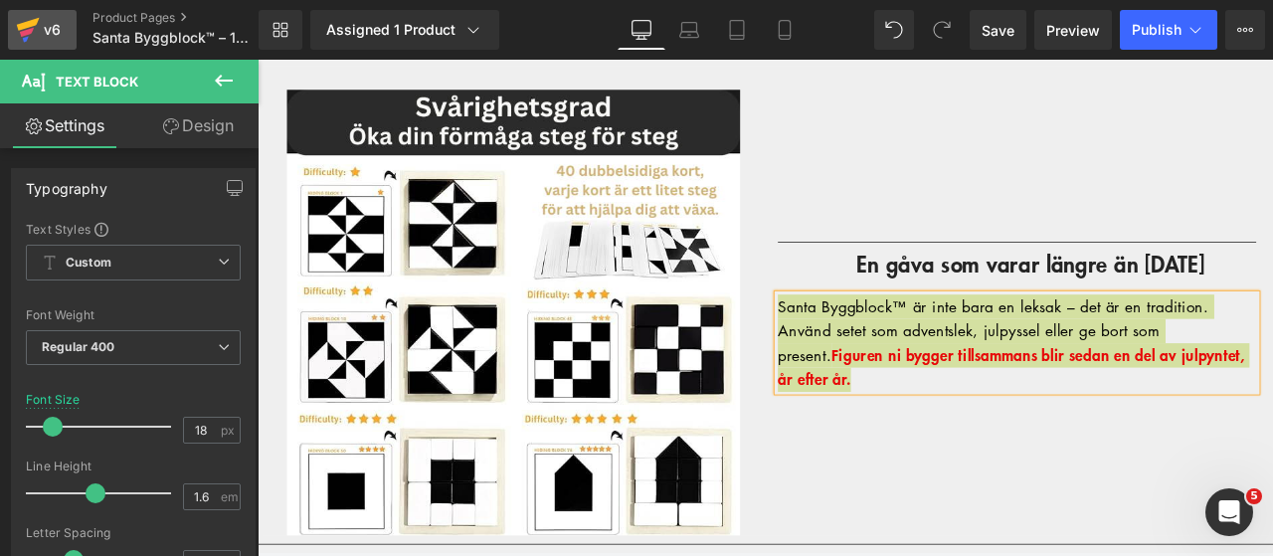
click at [31, 13] on icon at bounding box center [28, 30] width 24 height 50
